Goal: Information Seeking & Learning: Learn about a topic

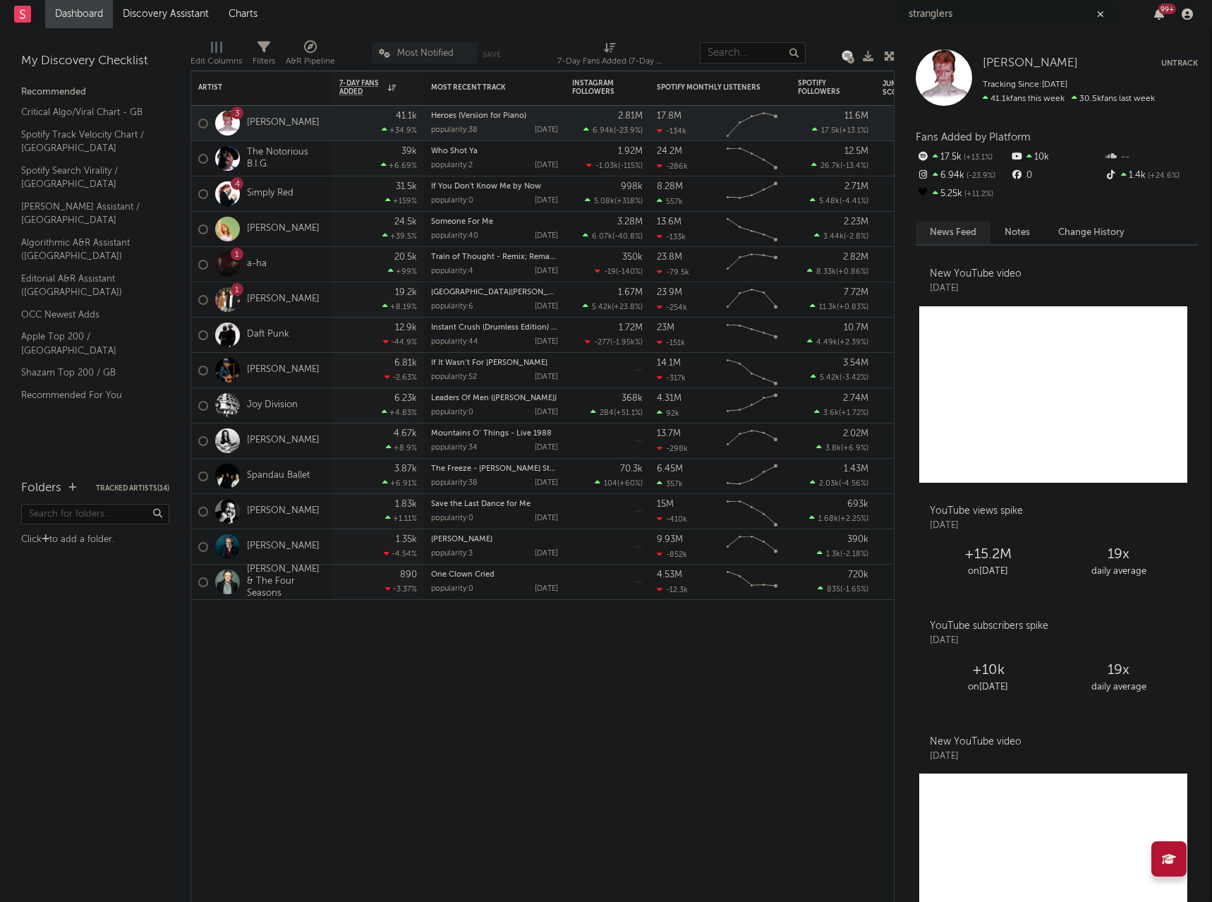
type input "stranglers"
click at [807, 15] on nav "Dashboard Discovery Assistant Charts stranglers 99 +" at bounding box center [606, 14] width 1212 height 28
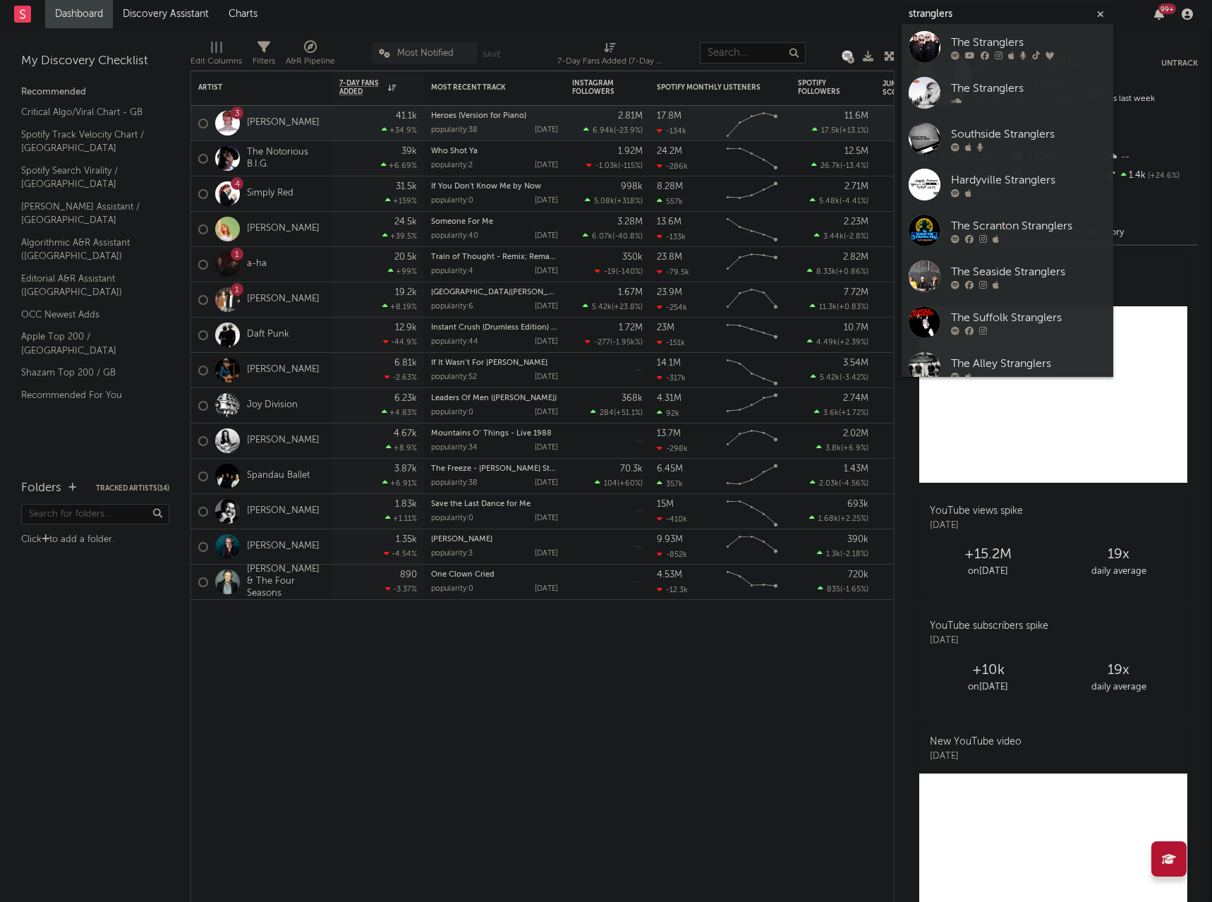
click at [934, 10] on input "stranglers" at bounding box center [1008, 15] width 212 height 18
click at [969, 39] on div "The Stranglers" at bounding box center [1028, 42] width 155 height 17
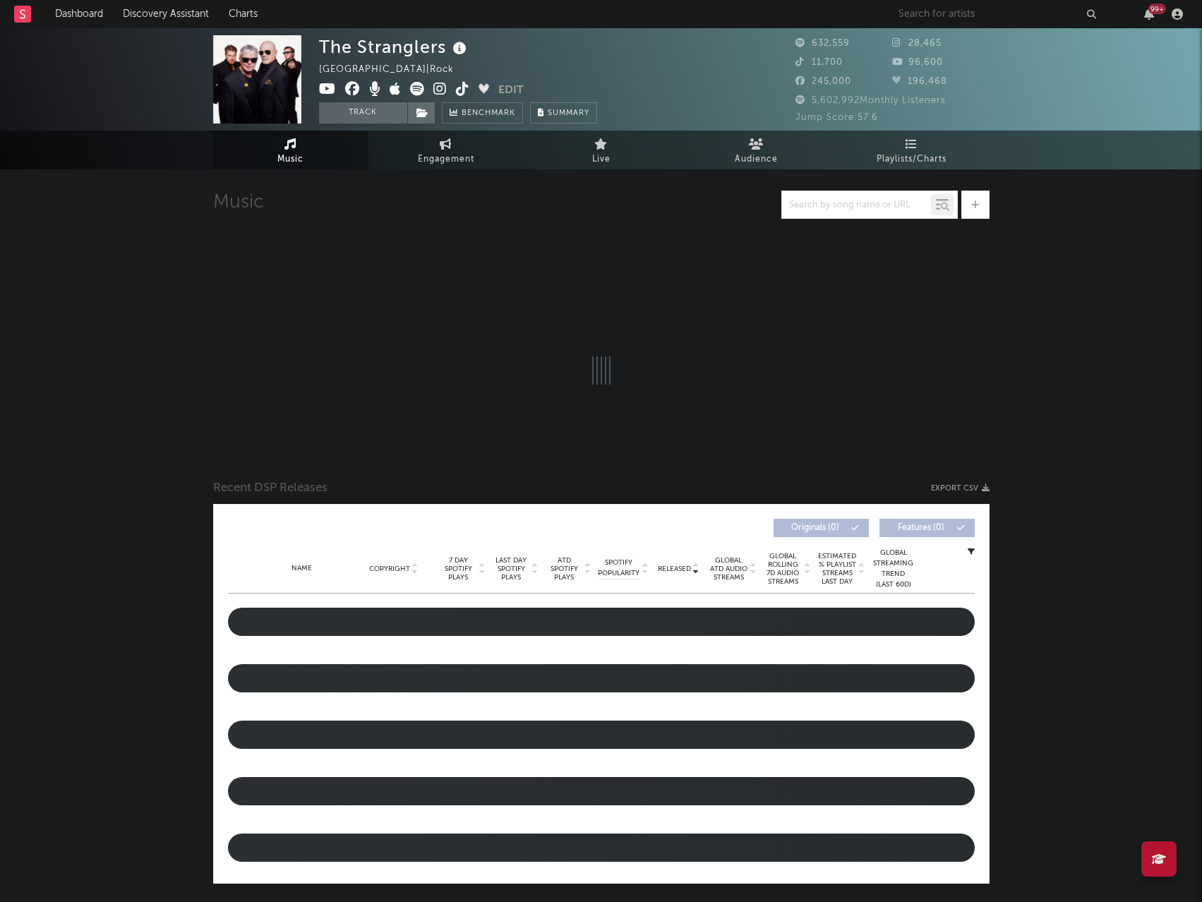
click at [772, 152] on span "Audience" at bounding box center [756, 159] width 43 height 17
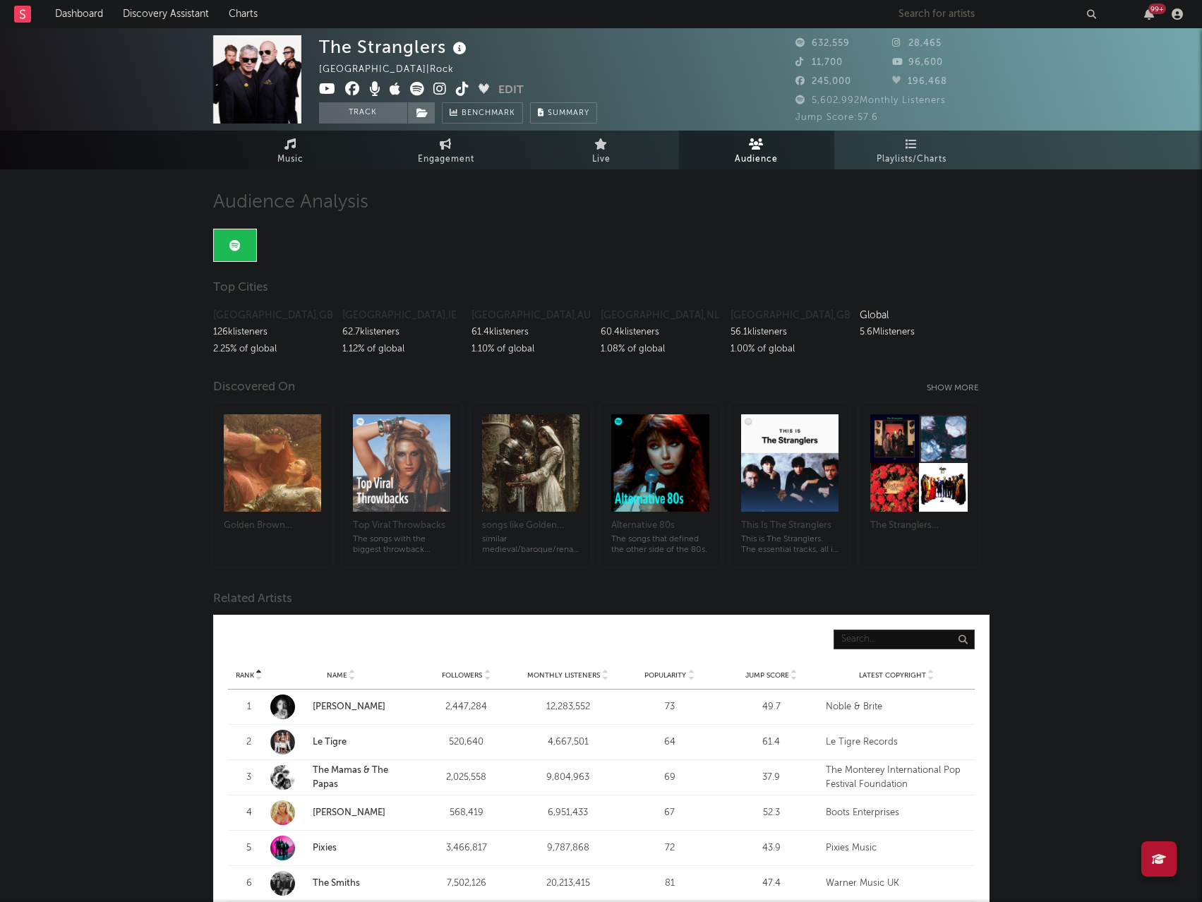
click at [467, 151] on span "Engagement" at bounding box center [446, 159] width 56 height 17
select select "1w"
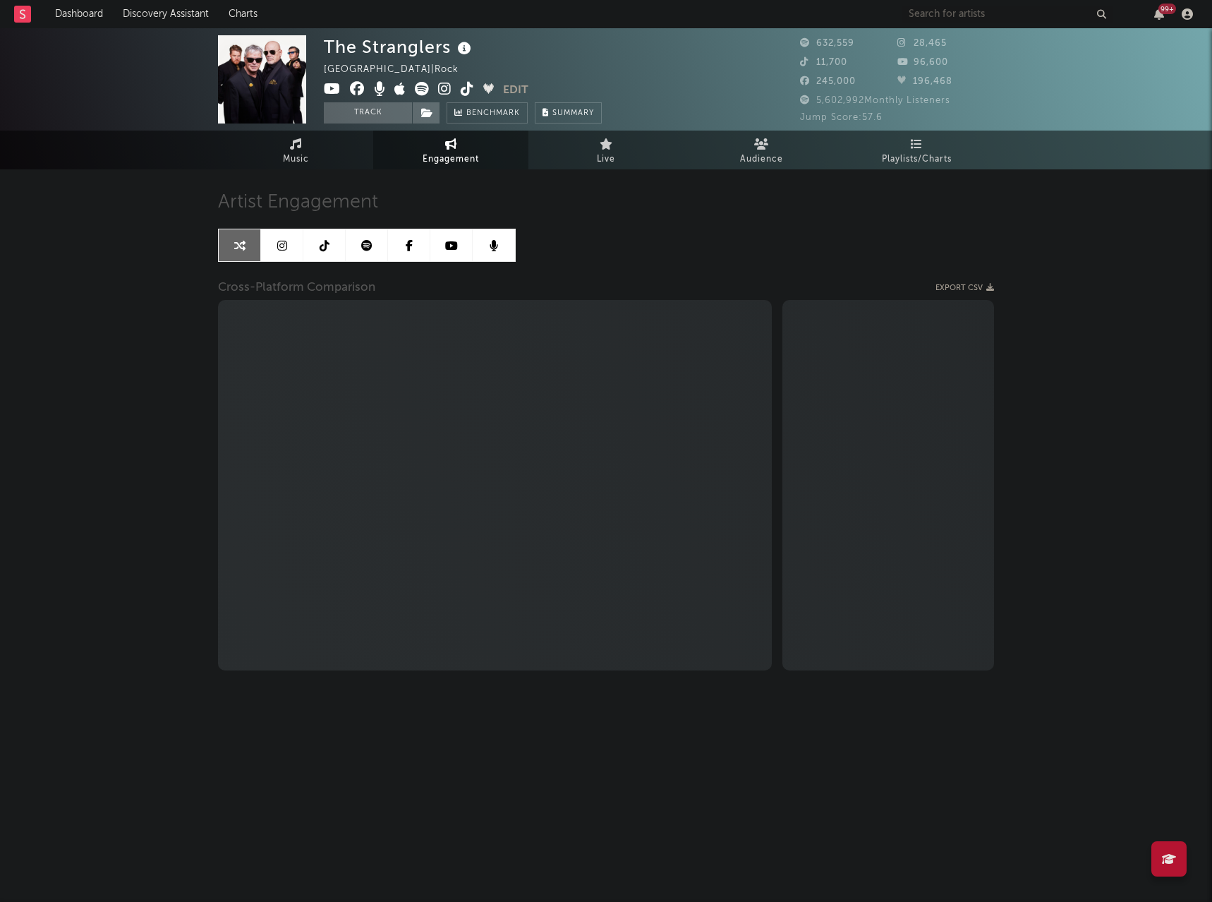
select select "1m"
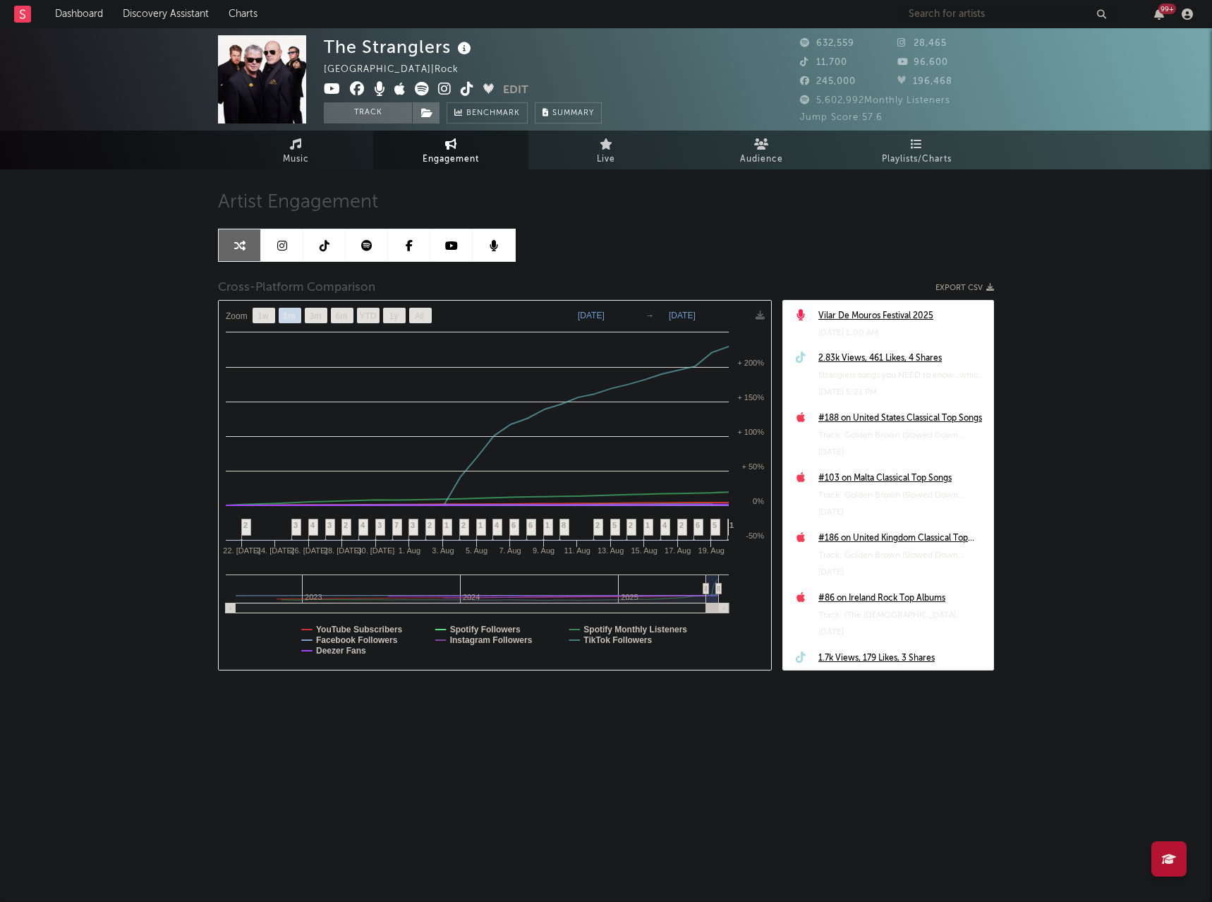
click at [282, 241] on icon at bounding box center [282, 245] width 10 height 11
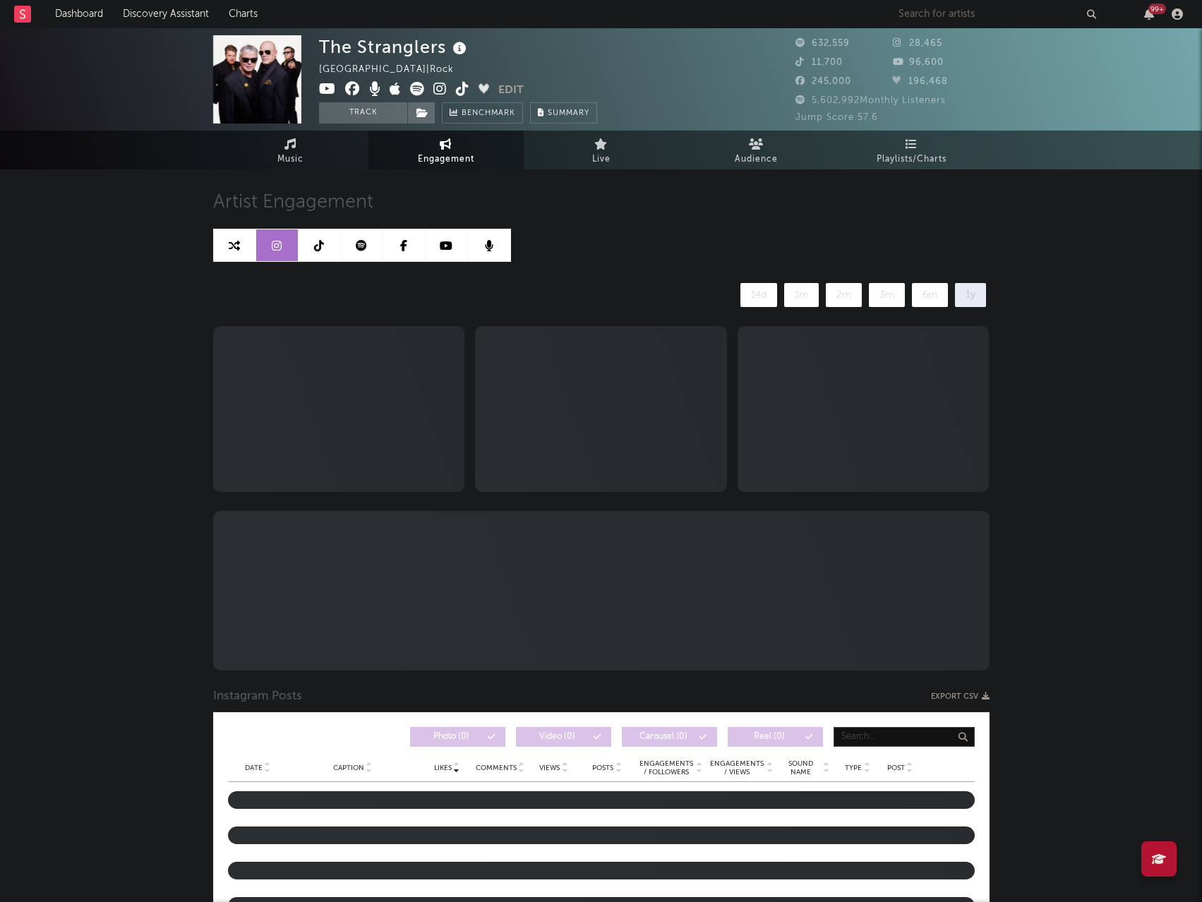
select select "6m"
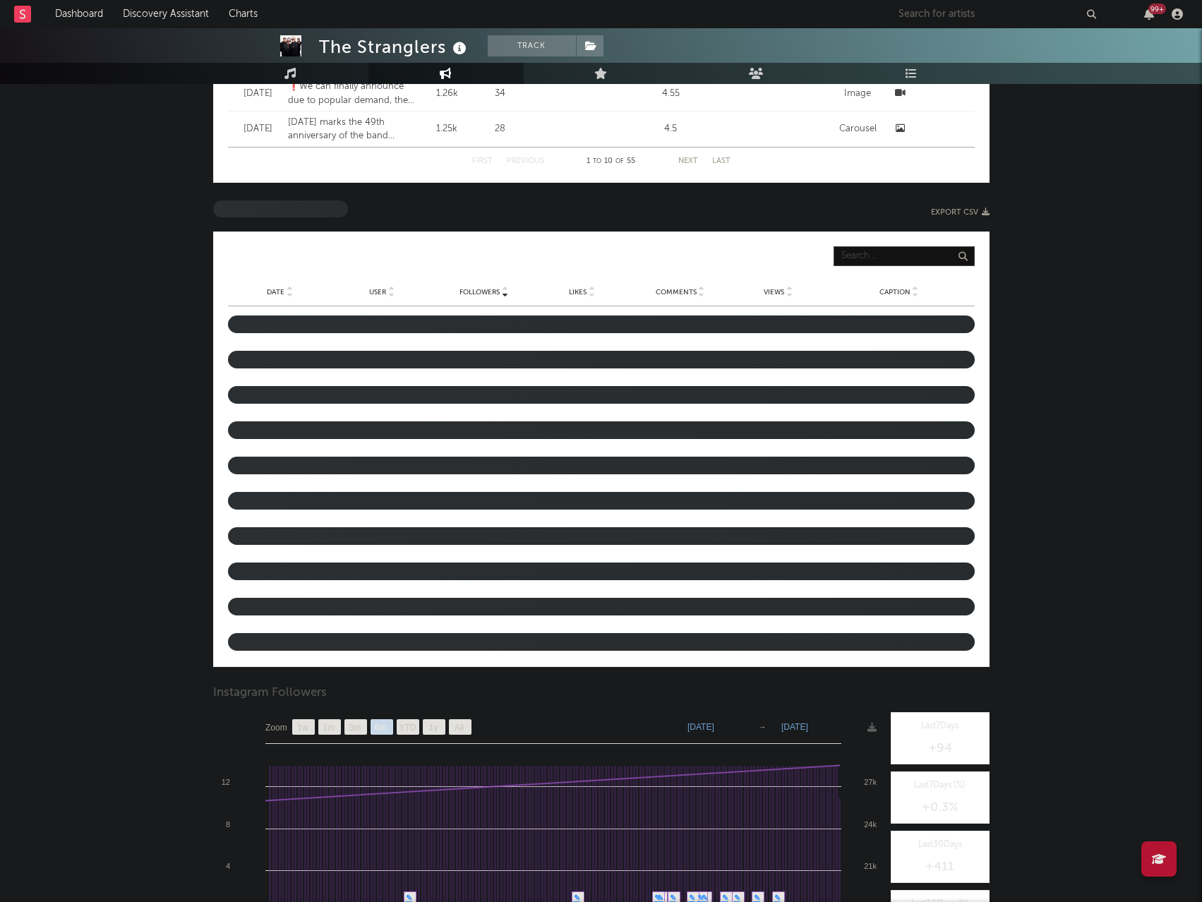
scroll to position [1179, 0]
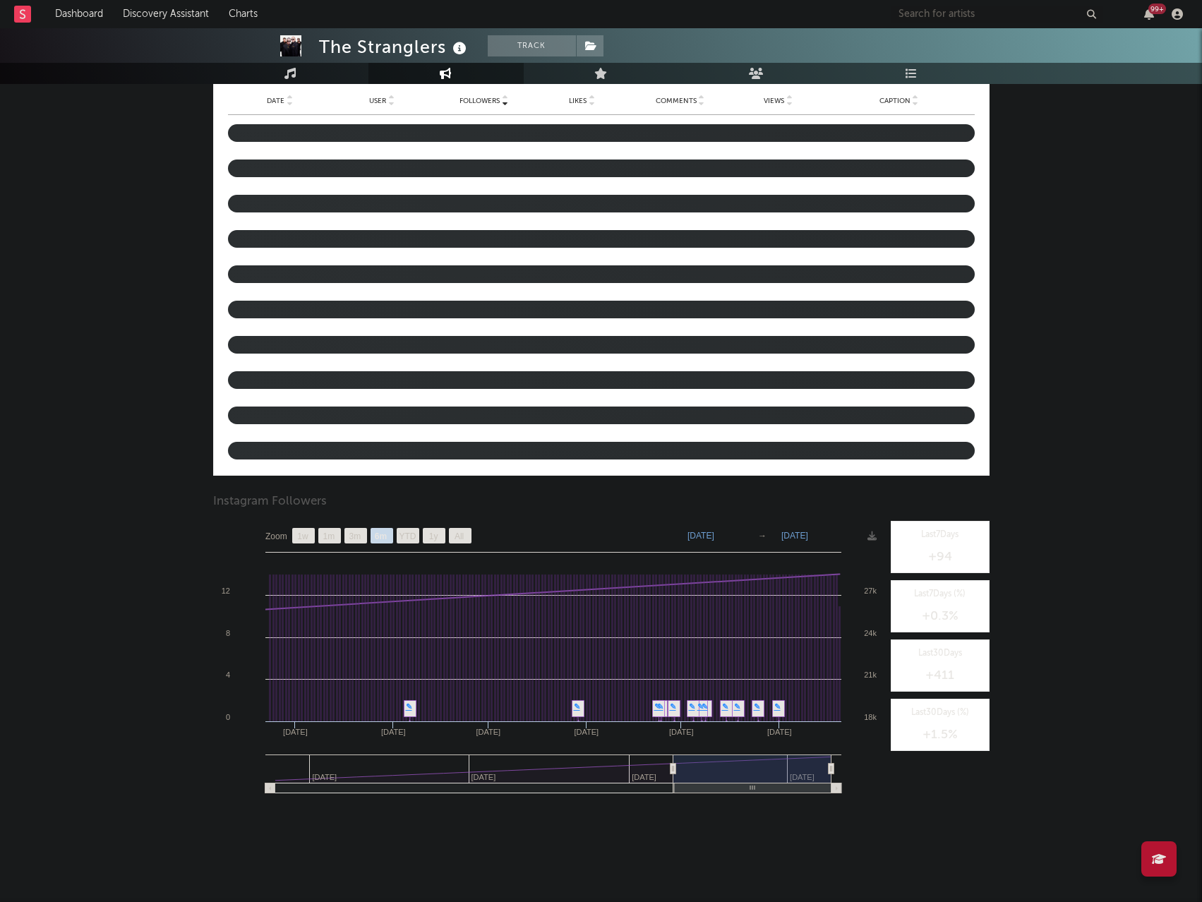
type input "[DATE]"
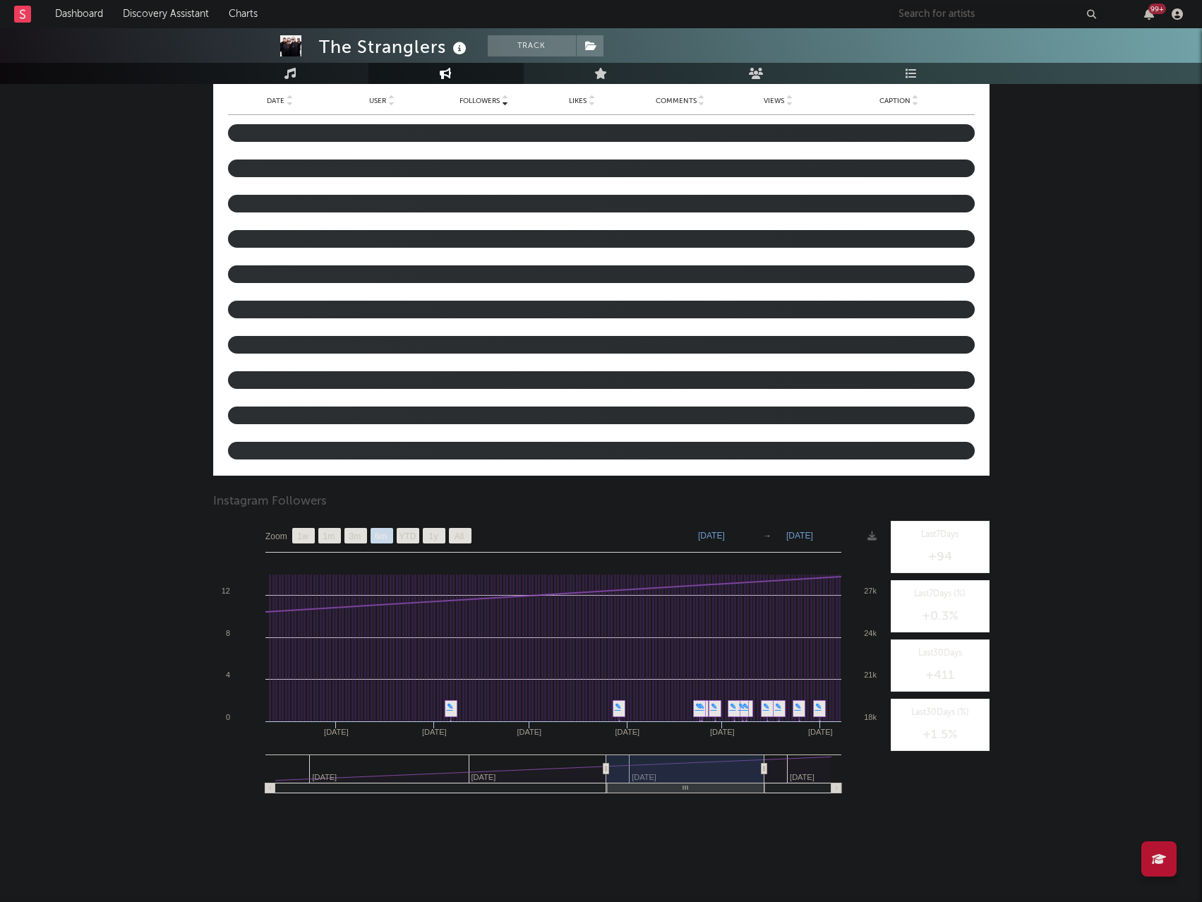
type input "[DATE]"
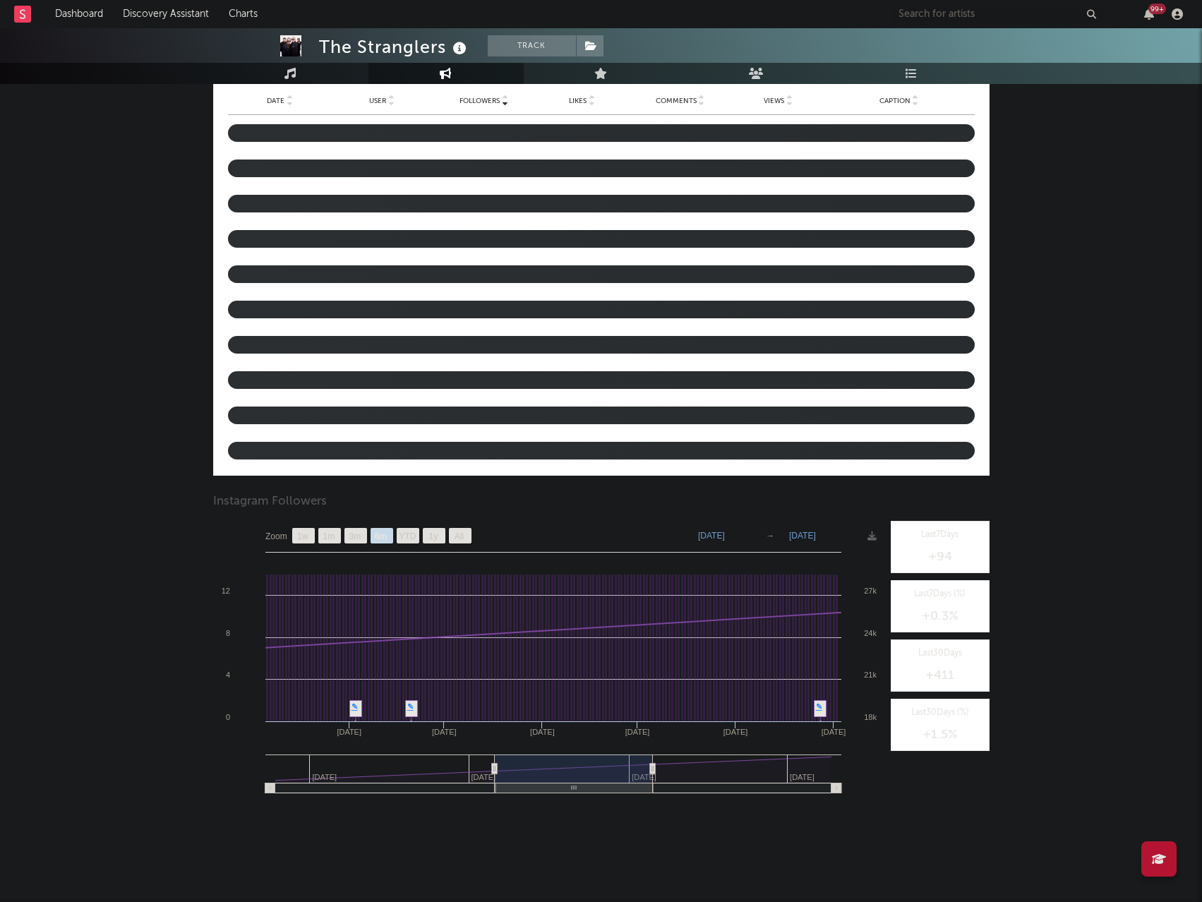
type input "[DATE]"
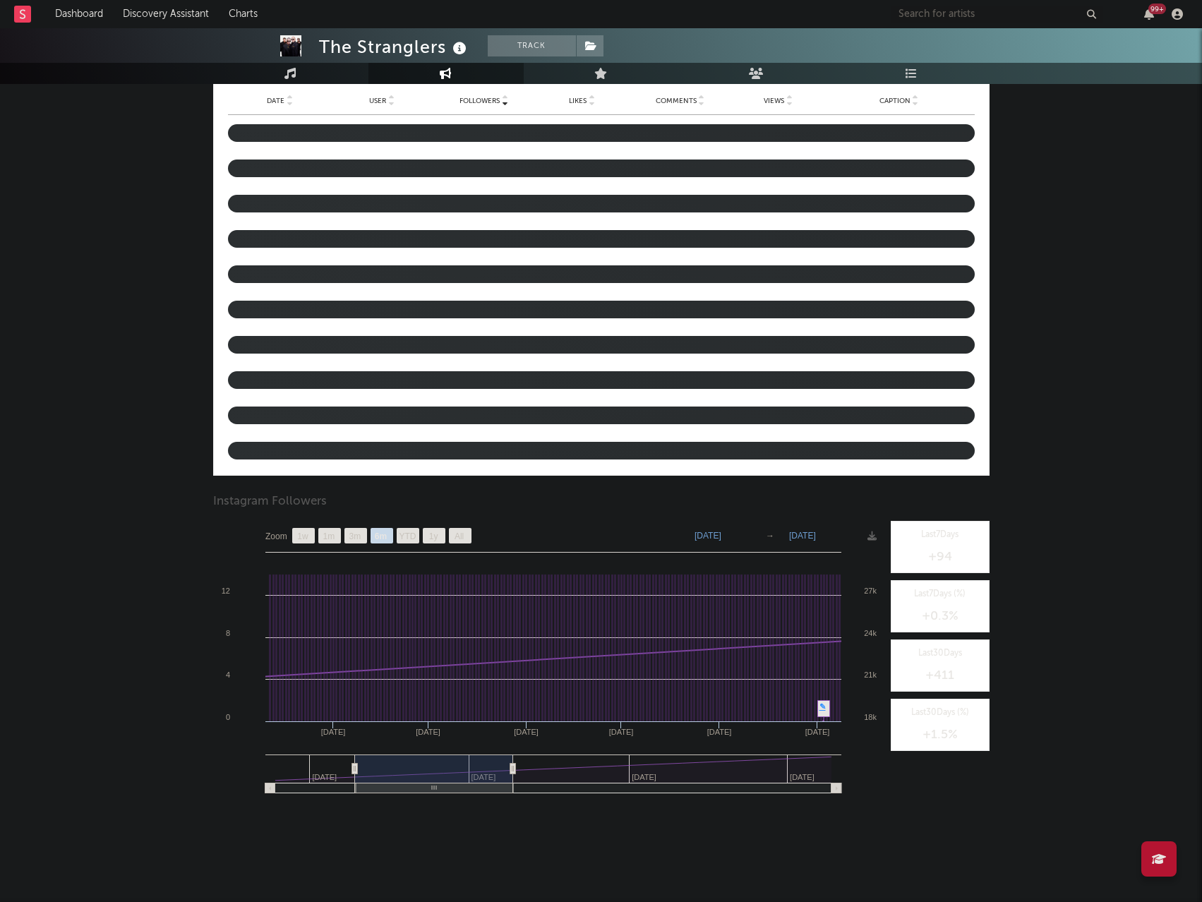
type input "[DATE]"
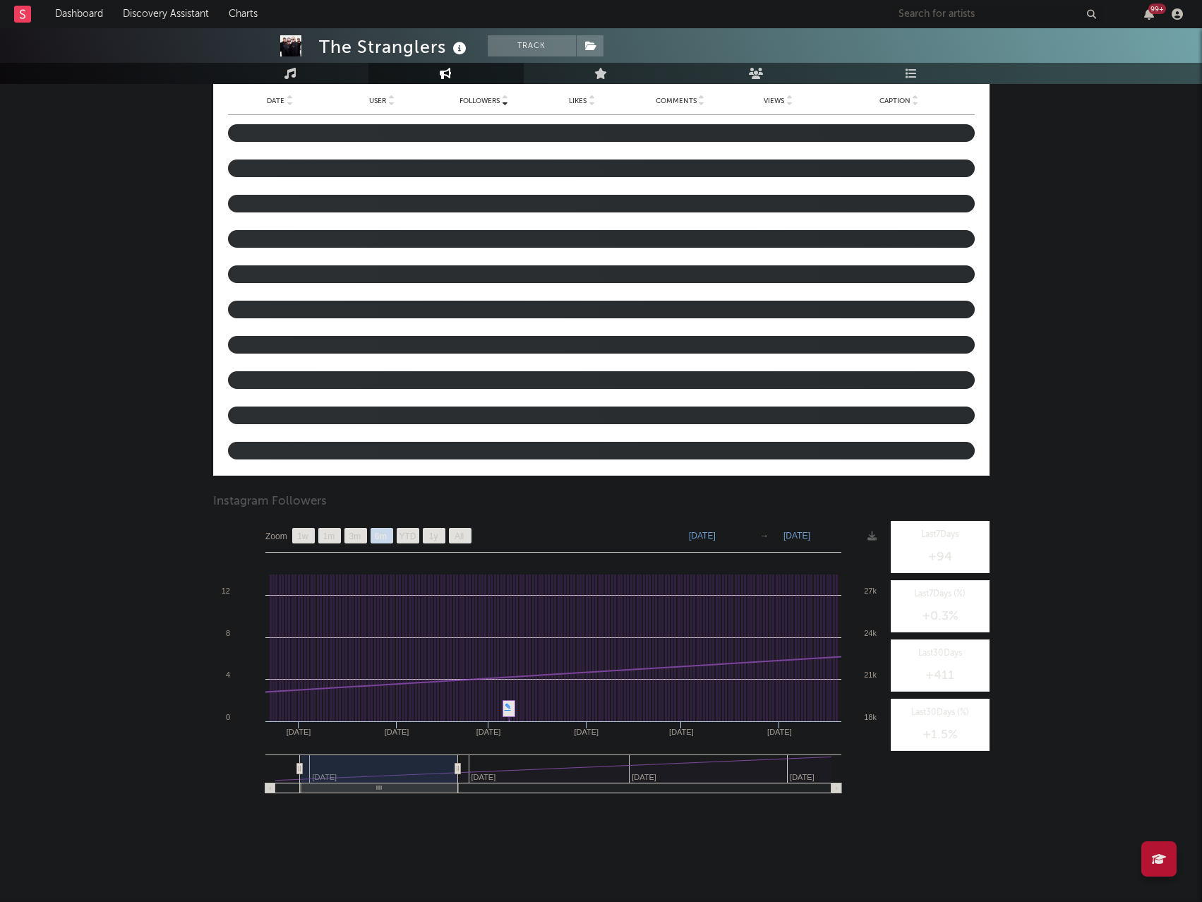
type input "[DATE]"
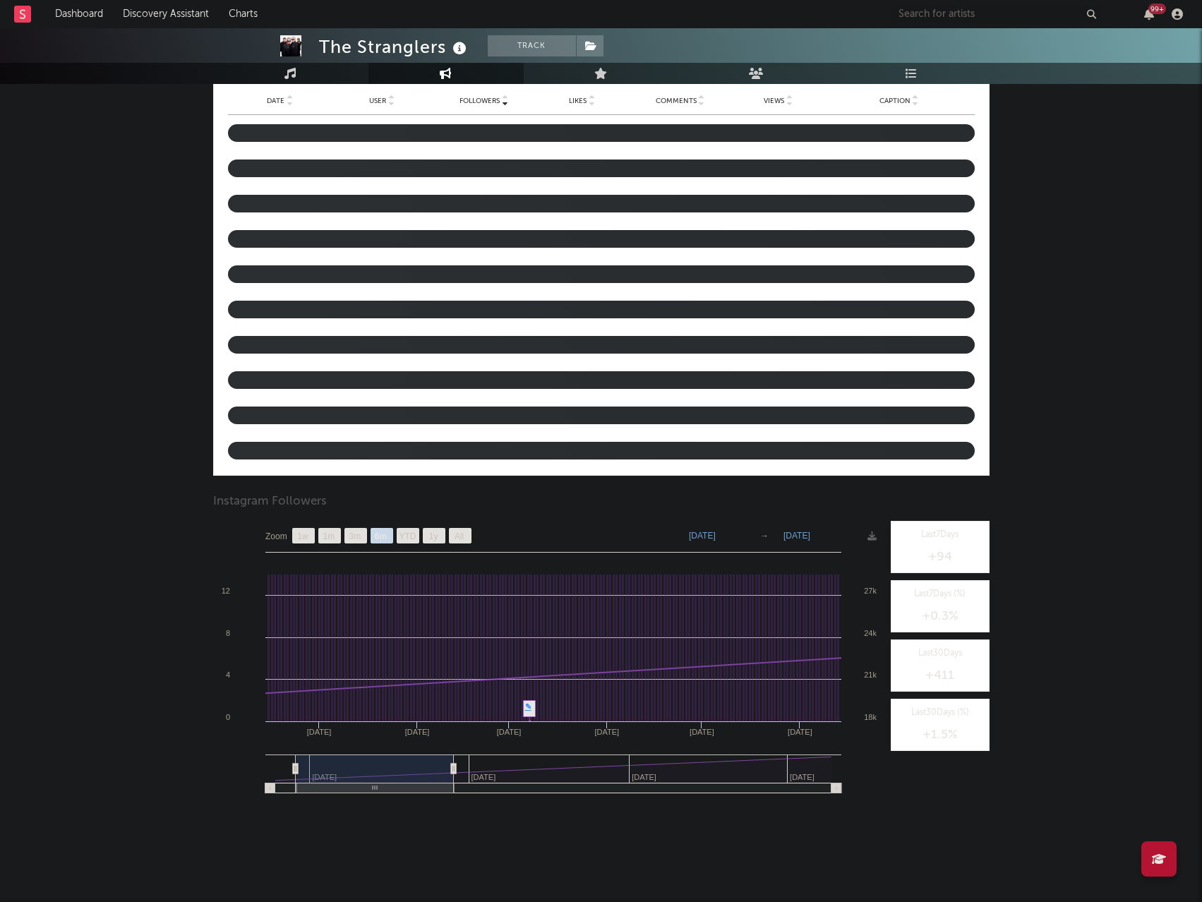
drag, startPoint x: 677, startPoint y: 770, endPoint x: 299, endPoint y: 781, distance: 377.7
click at [299, 781] on rect at bounding box center [375, 768] width 158 height 28
click at [762, 661] on rect at bounding box center [762, 647] width 2 height 147
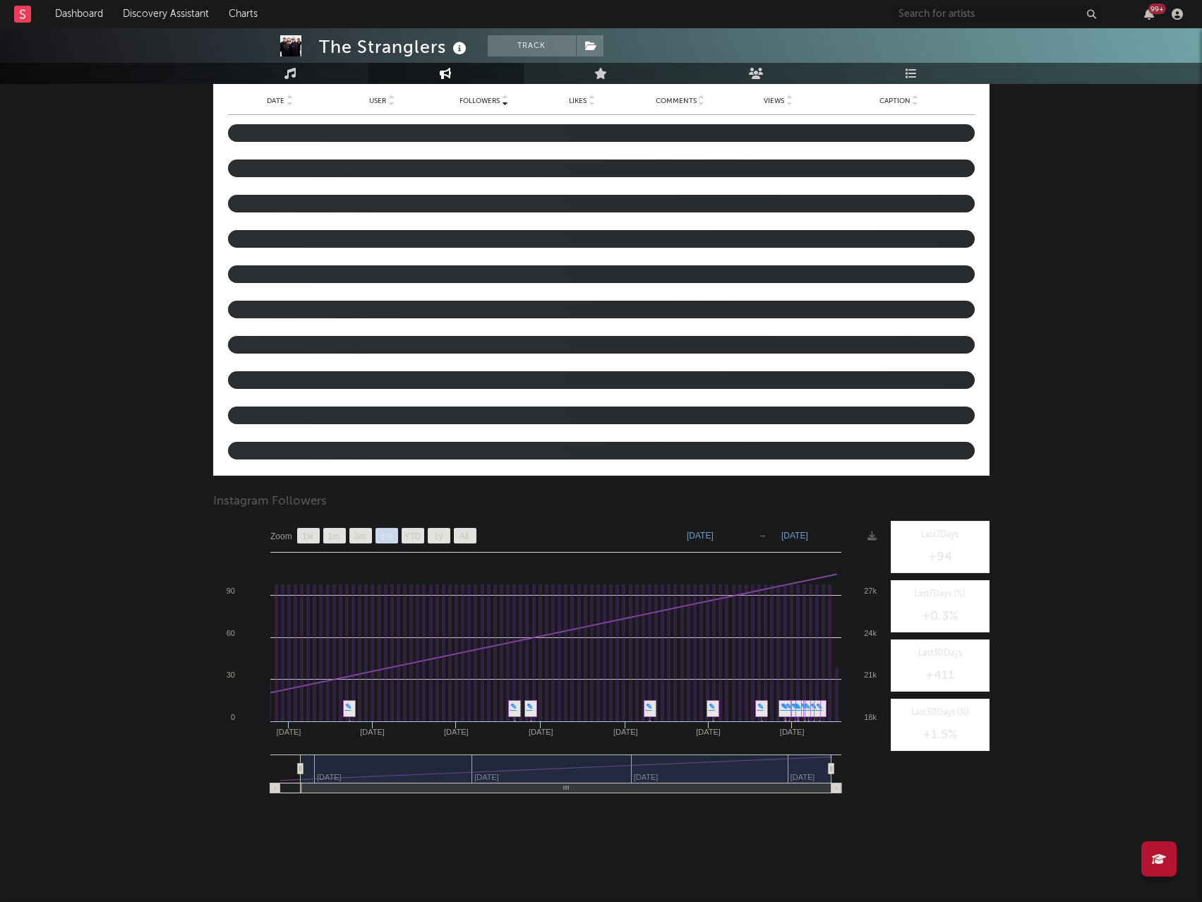
type input "[DATE]"
drag, startPoint x: 454, startPoint y: 770, endPoint x: 900, endPoint y: 764, distance: 445.3
click at [900, 764] on div "Zoom 1w 1m 3m 6m YTD 1y All [DATE] [DATE] Created with Highcharts 10.3.3 Jan '[…" at bounding box center [601, 662] width 776 height 282
click at [776, 584] on icon at bounding box center [543, 635] width 586 height 123
click at [287, 686] on rect at bounding box center [289, 653] width 4 height 138
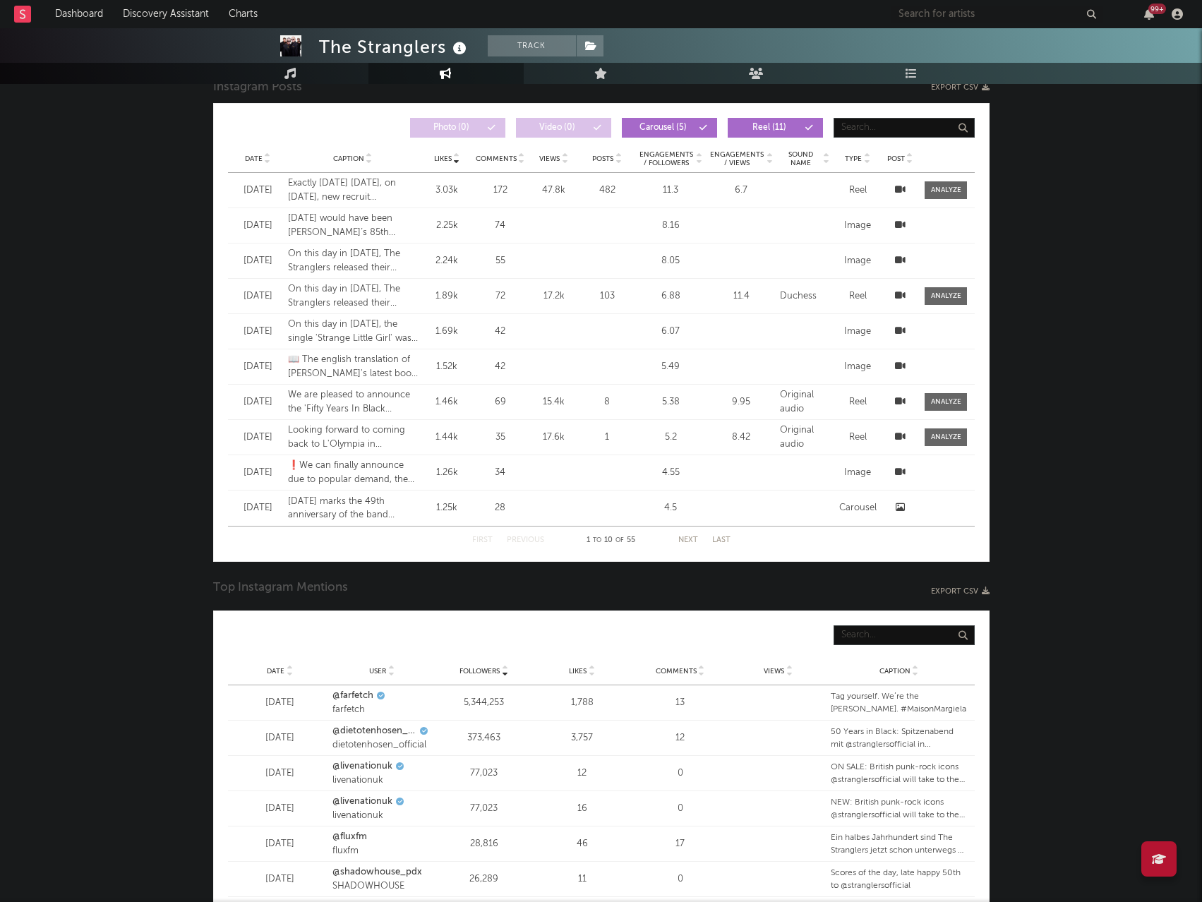
scroll to position [1749, 0]
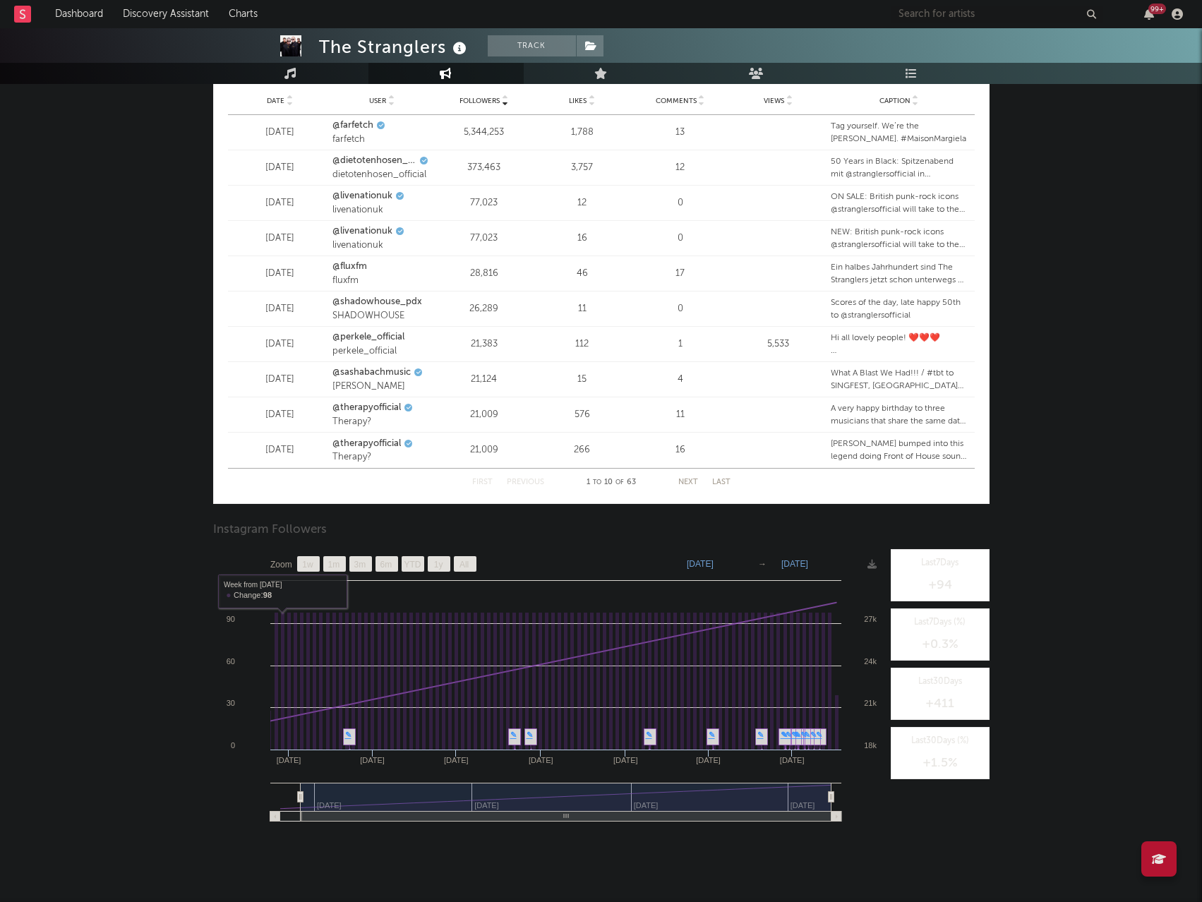
click at [315, 563] on rect at bounding box center [308, 564] width 23 height 16
select select "1w"
type input "[DATE]"
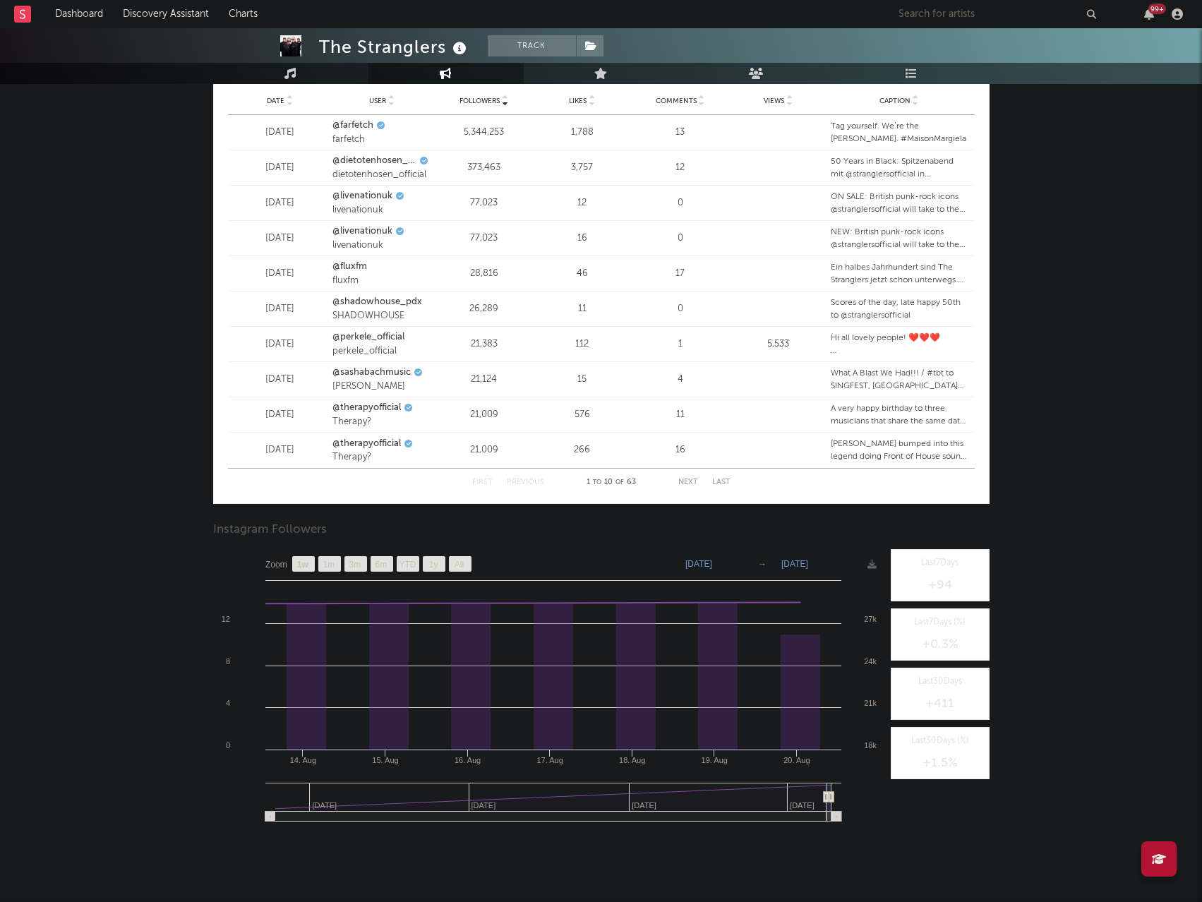
click at [308, 562] on text "1w" at bounding box center [302, 565] width 12 height 10
select select "1w"
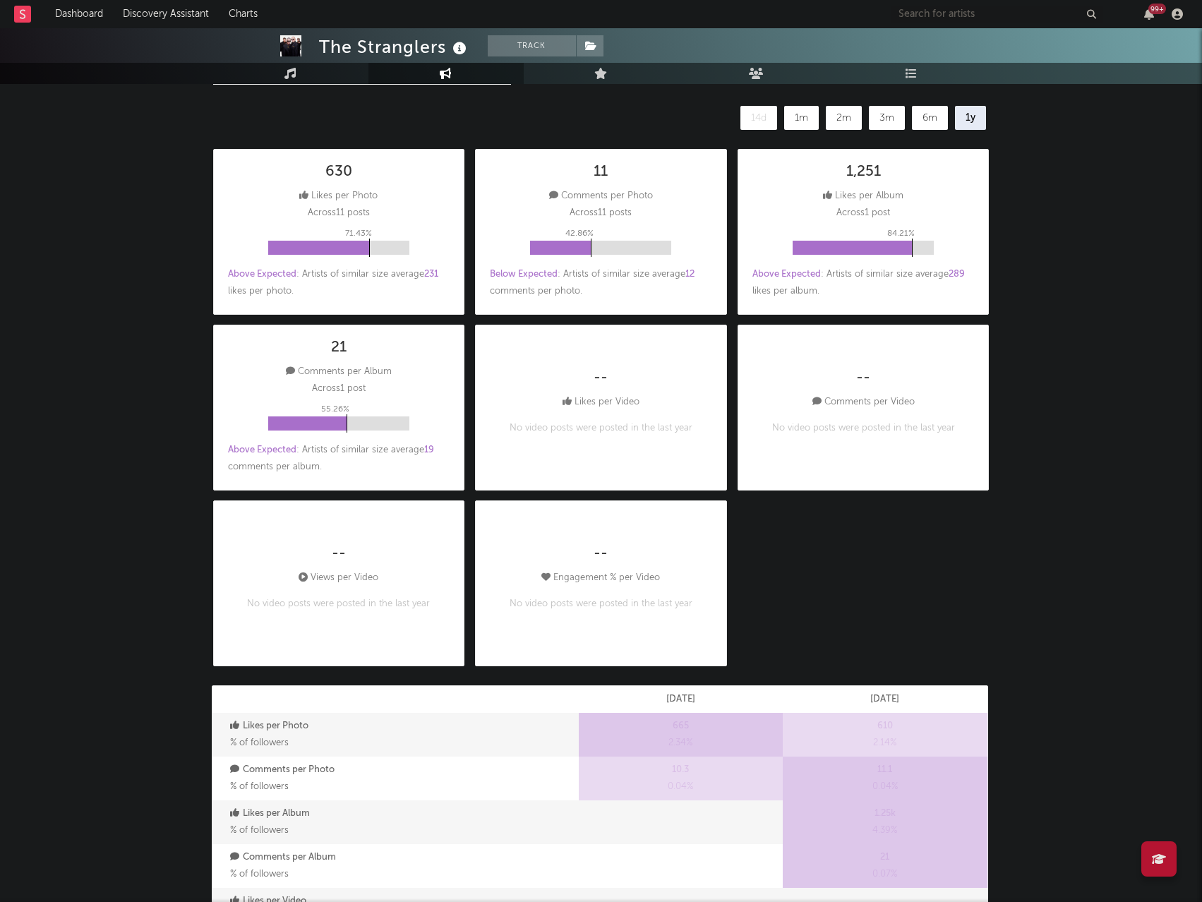
scroll to position [0, 0]
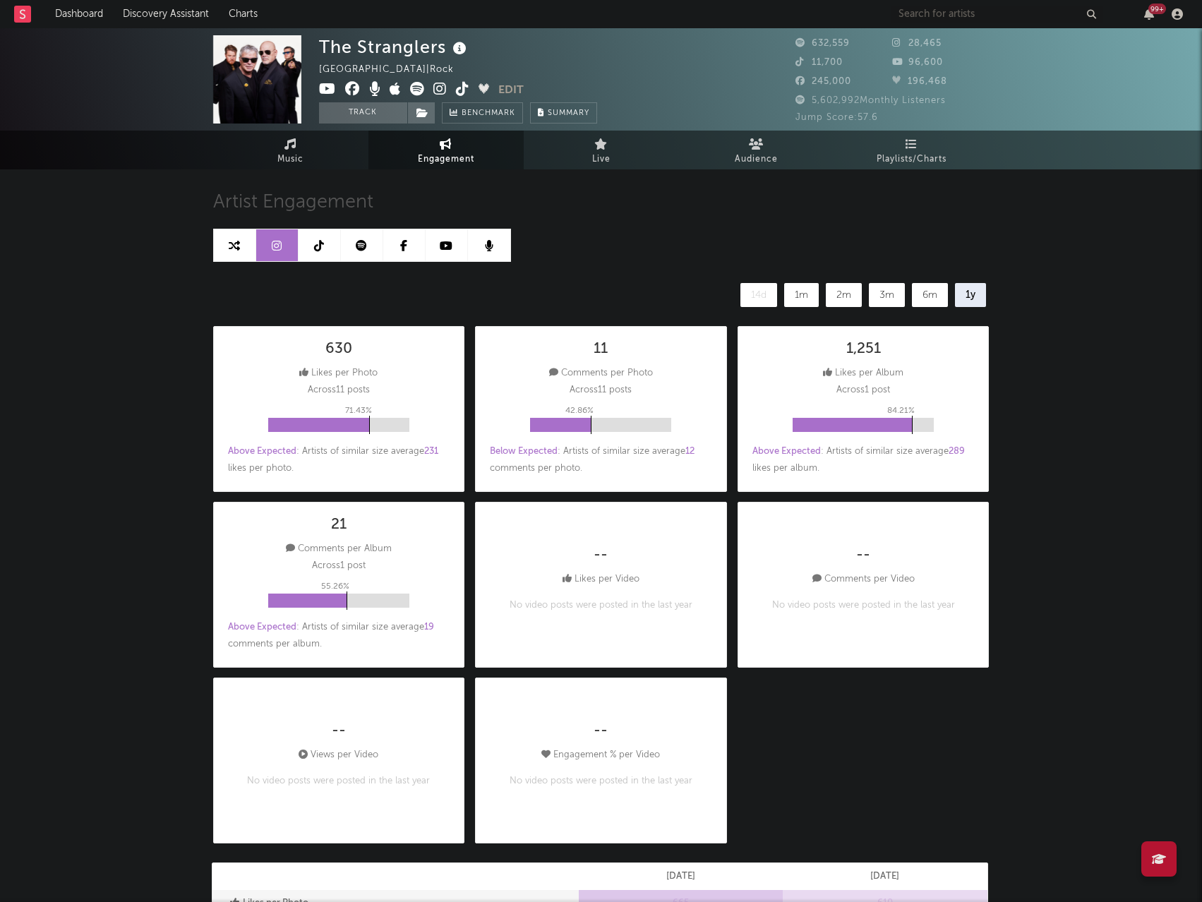
click at [317, 241] on icon at bounding box center [319, 245] width 10 height 11
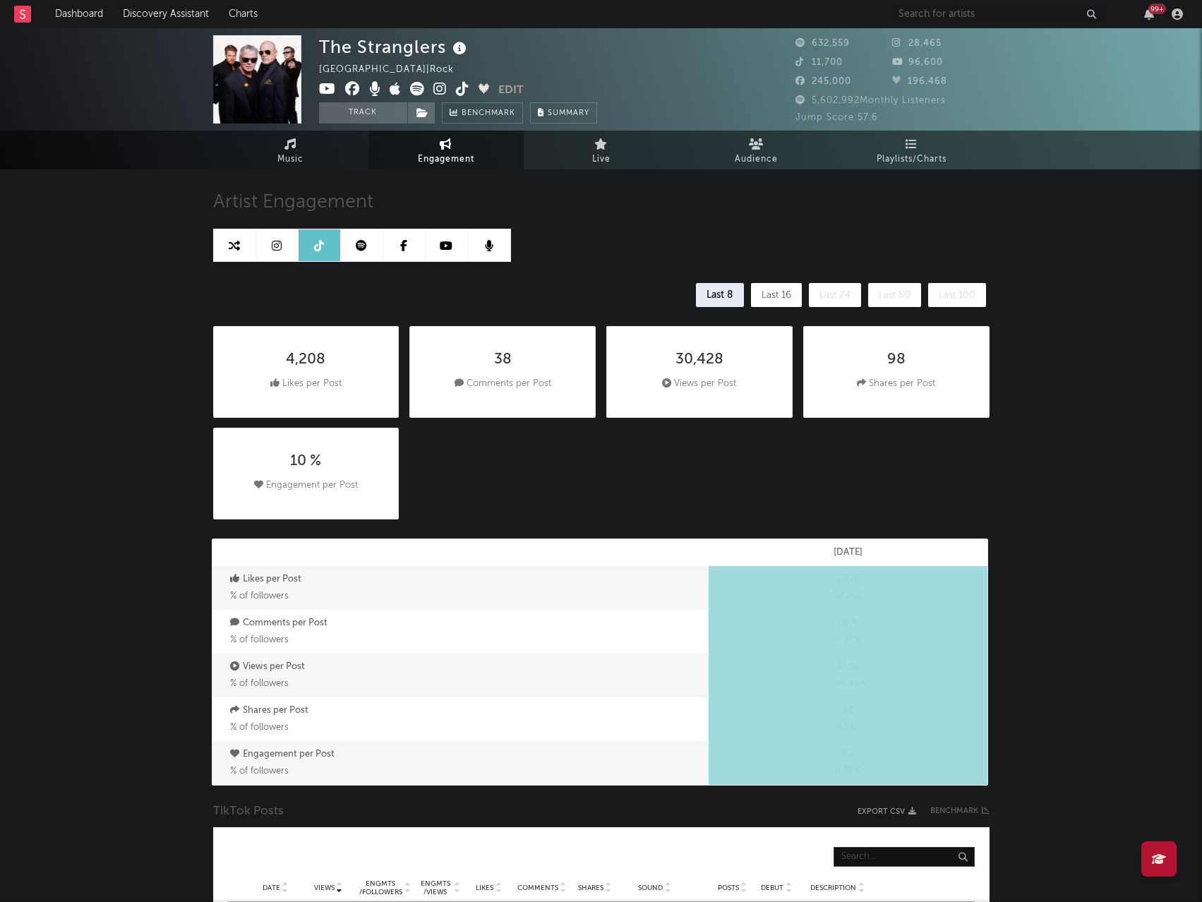
select select "1w"
click at [399, 246] on link at bounding box center [404, 245] width 42 height 32
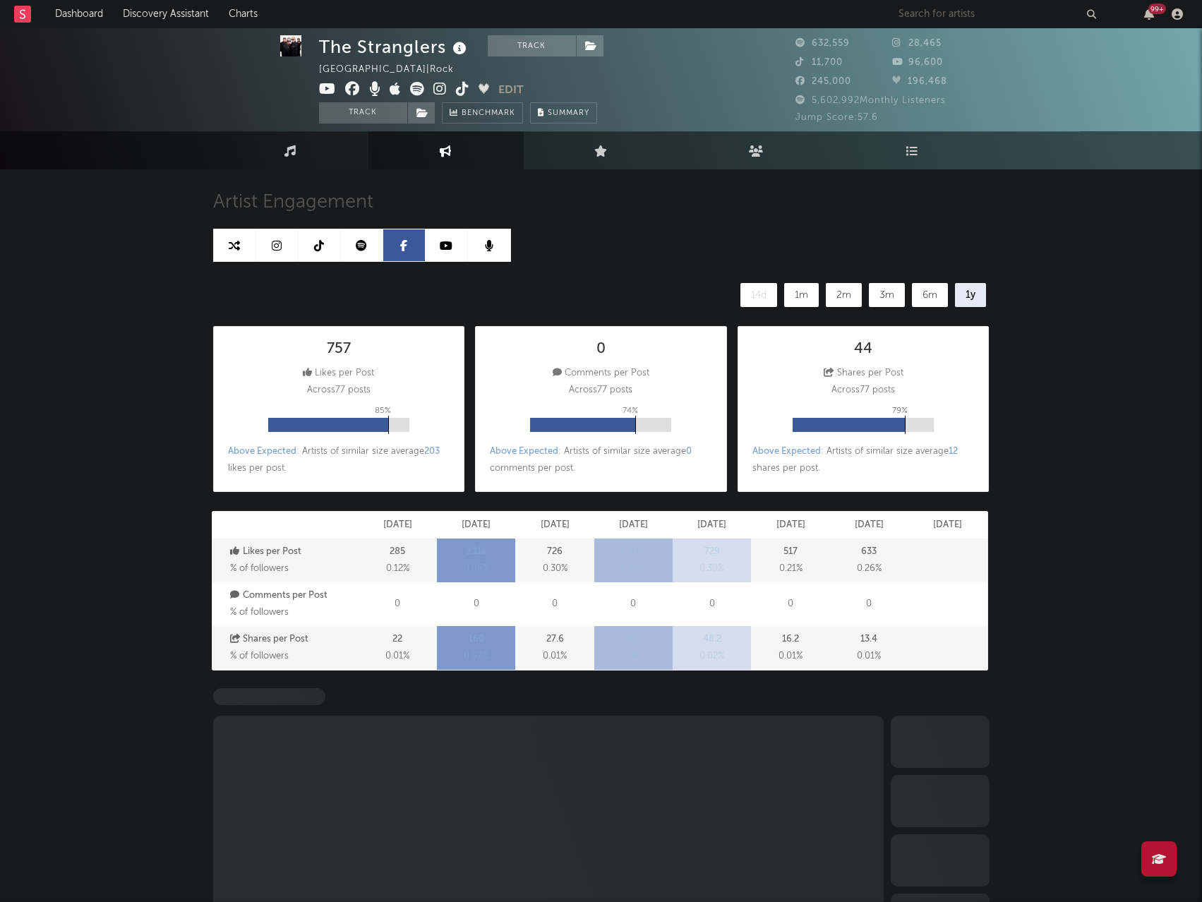
select select "6m"
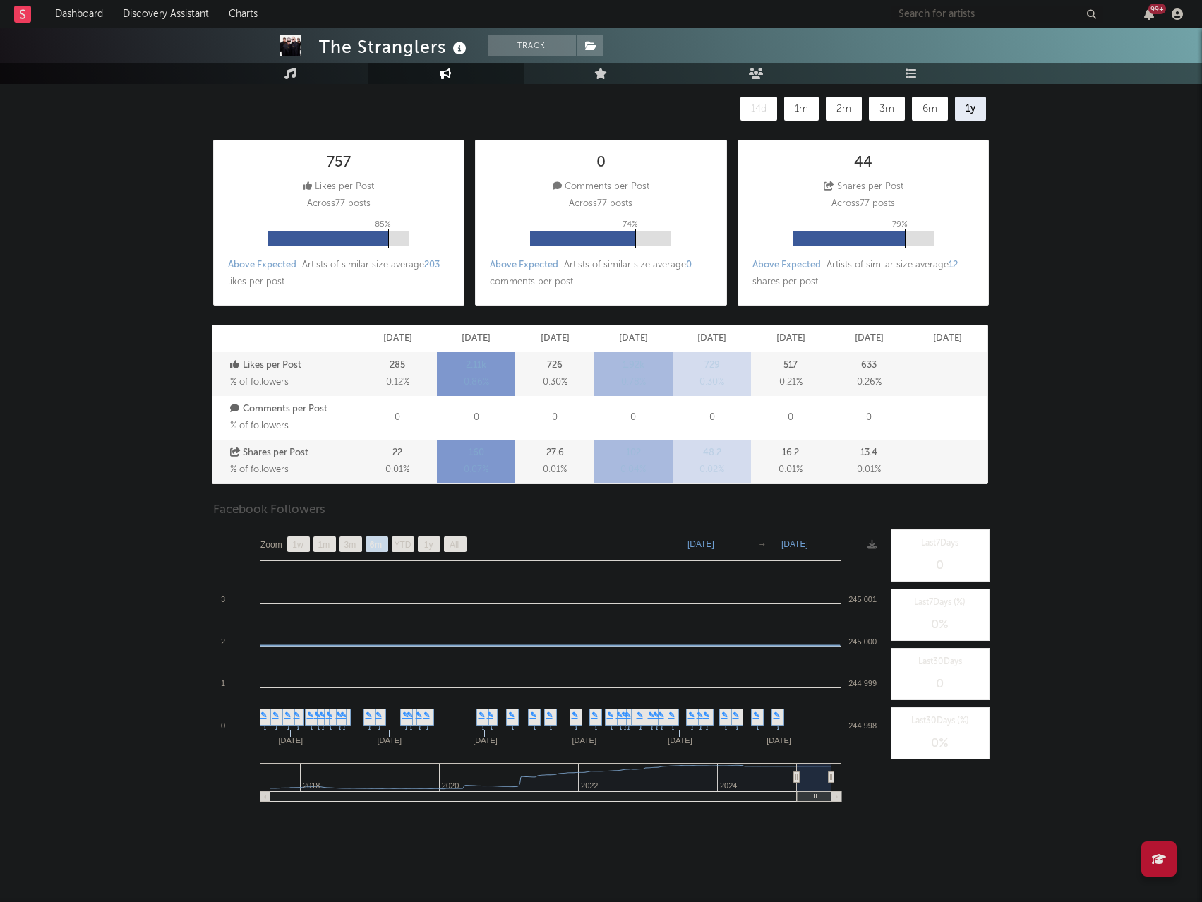
scroll to position [195, 0]
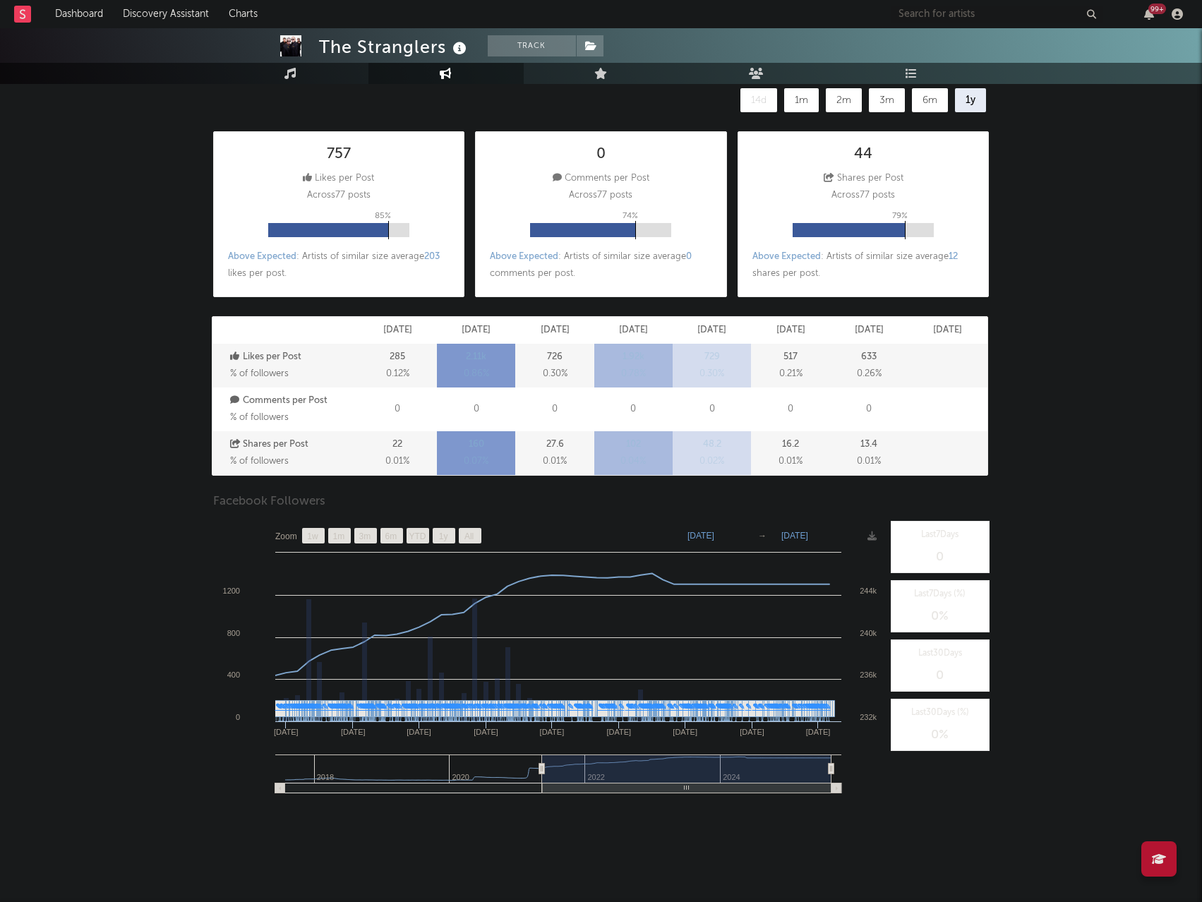
drag, startPoint x: 799, startPoint y: 768, endPoint x: 514, endPoint y: 777, distance: 285.2
click at [514, 777] on g at bounding box center [558, 773] width 566 height 39
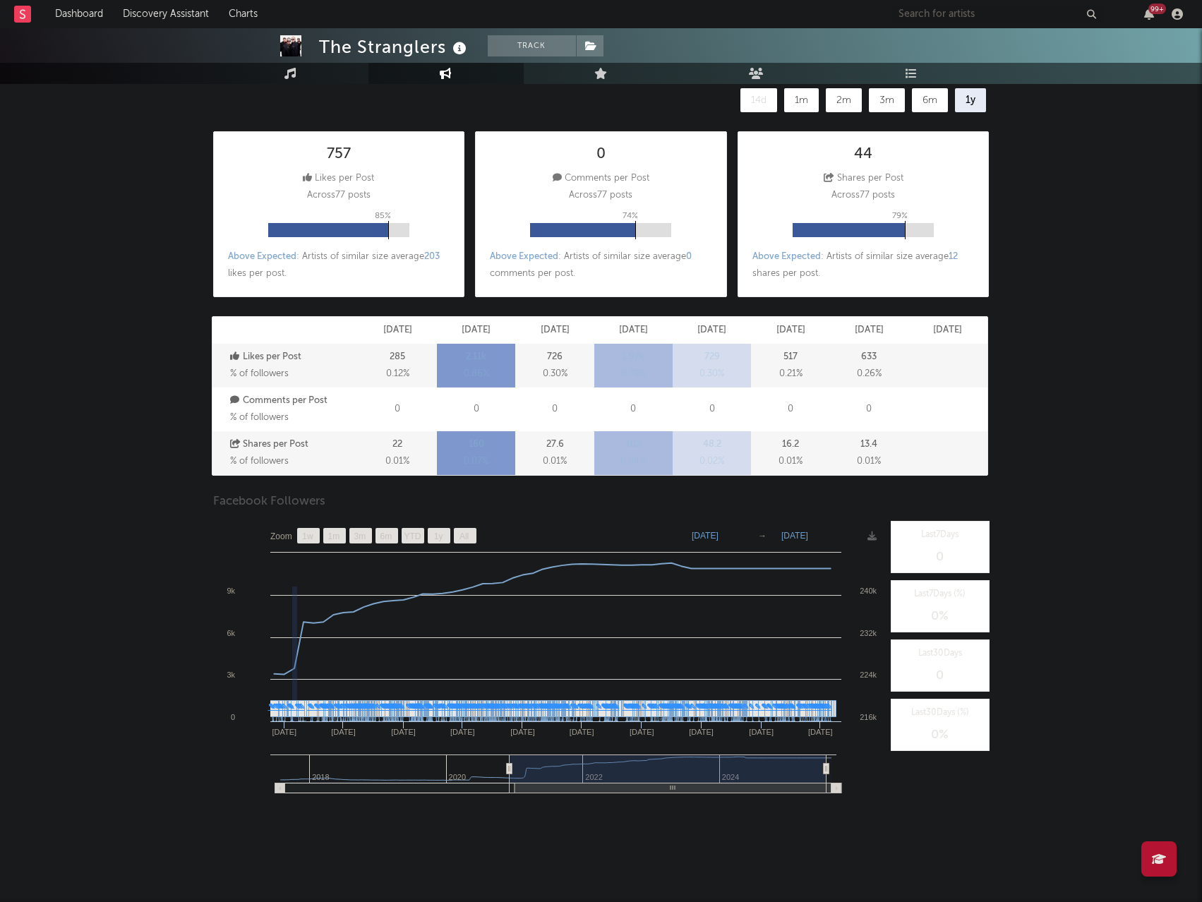
type input "[DATE]"
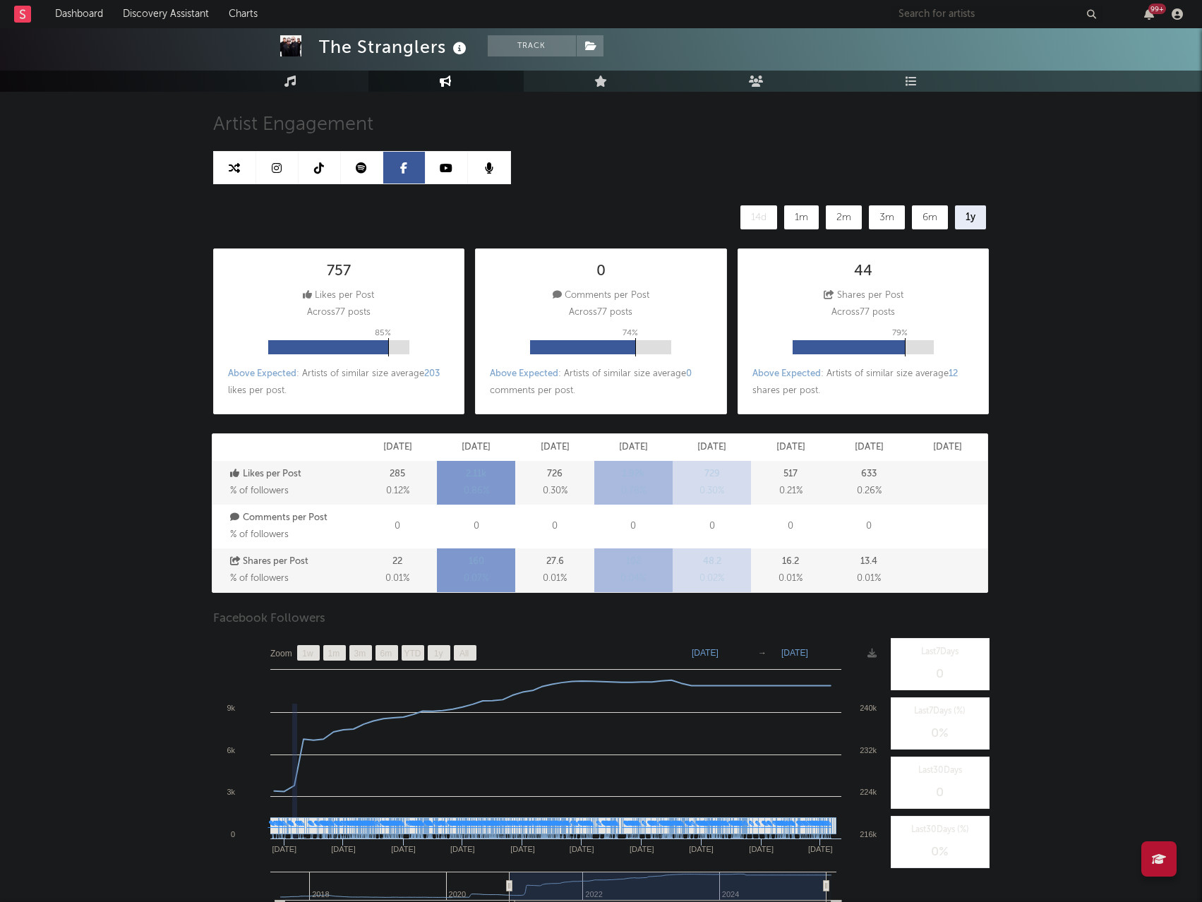
scroll to position [0, 0]
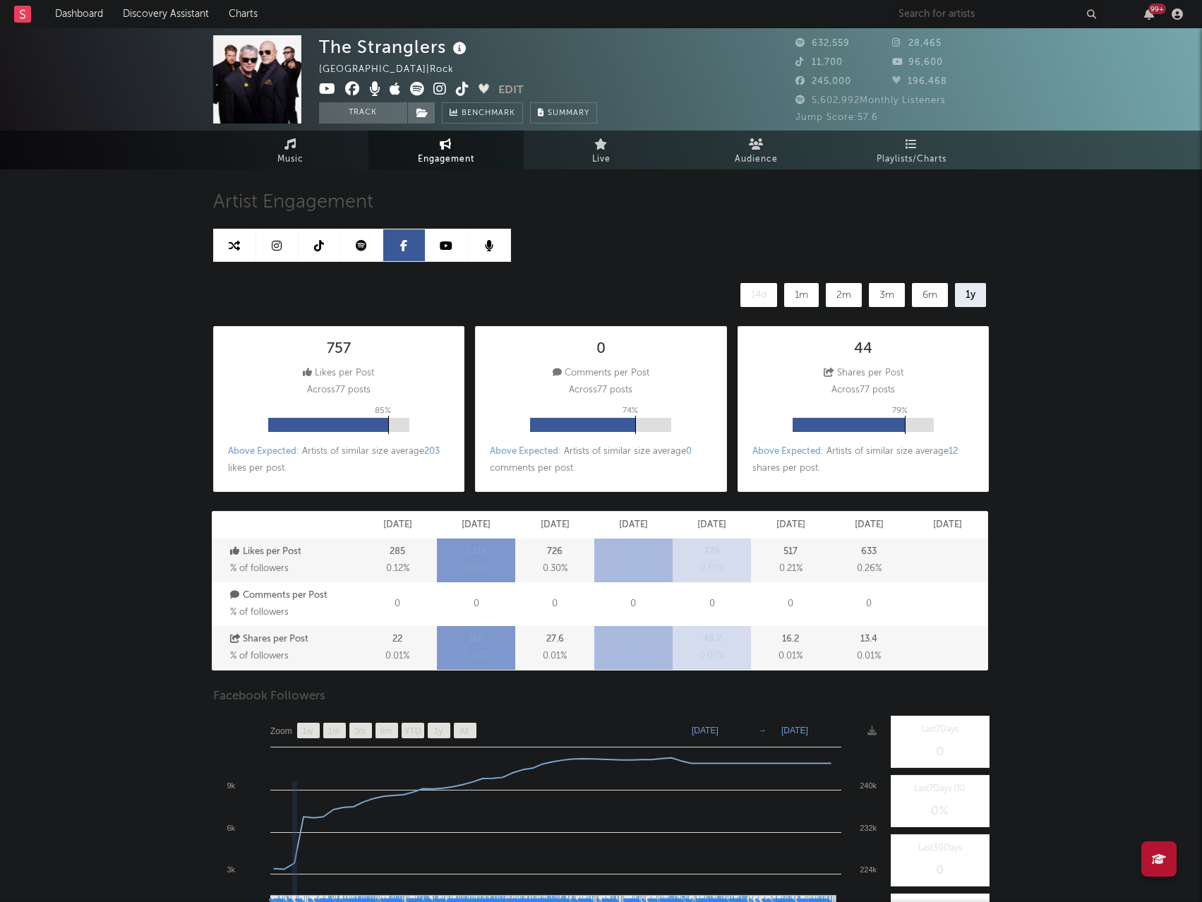
click at [279, 240] on icon at bounding box center [277, 245] width 10 height 11
select select "6m"
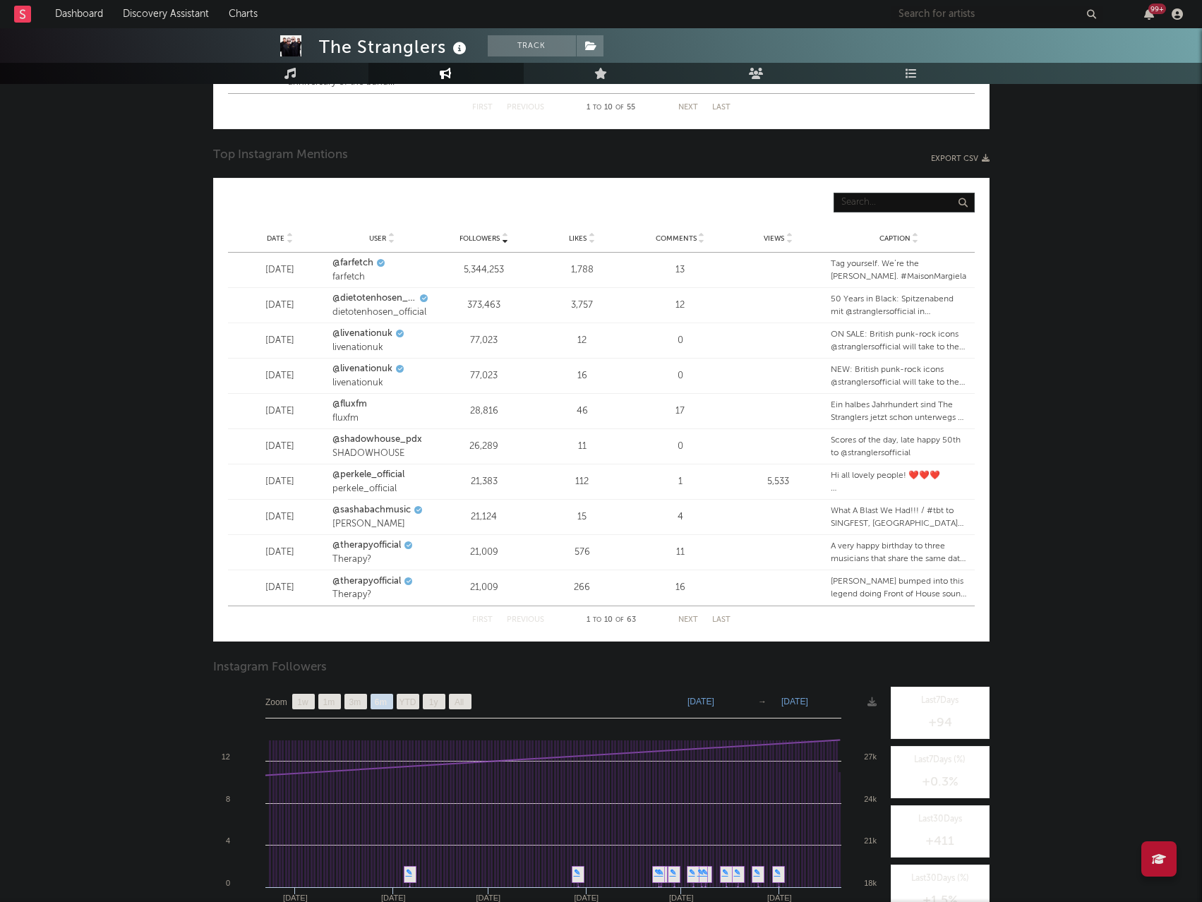
scroll to position [1778, 0]
